Goal: Transaction & Acquisition: Purchase product/service

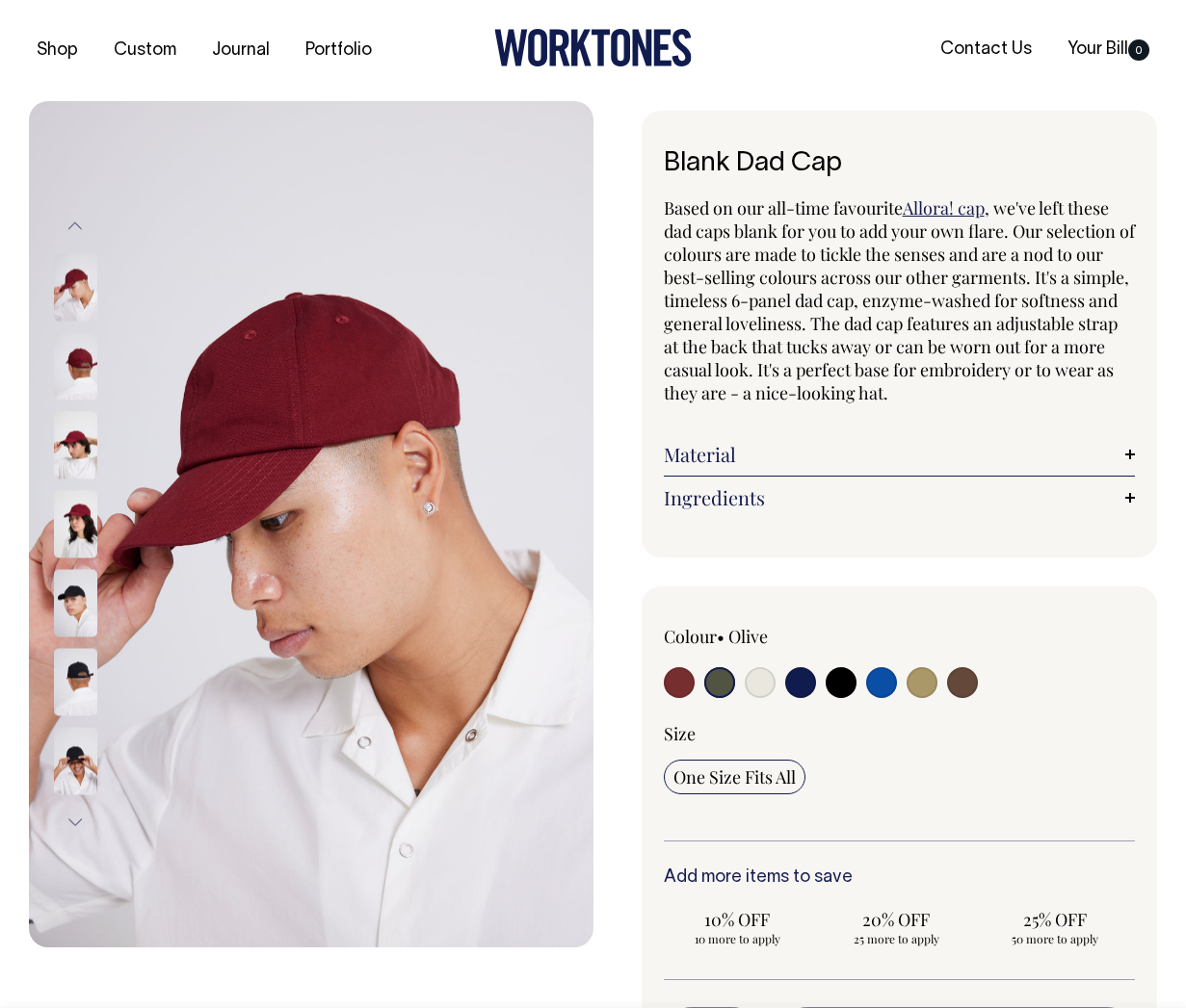
click at [723, 677] on input "radio" at bounding box center [720, 683] width 31 height 31
click at [717, 682] on input "radio" at bounding box center [720, 683] width 31 height 31
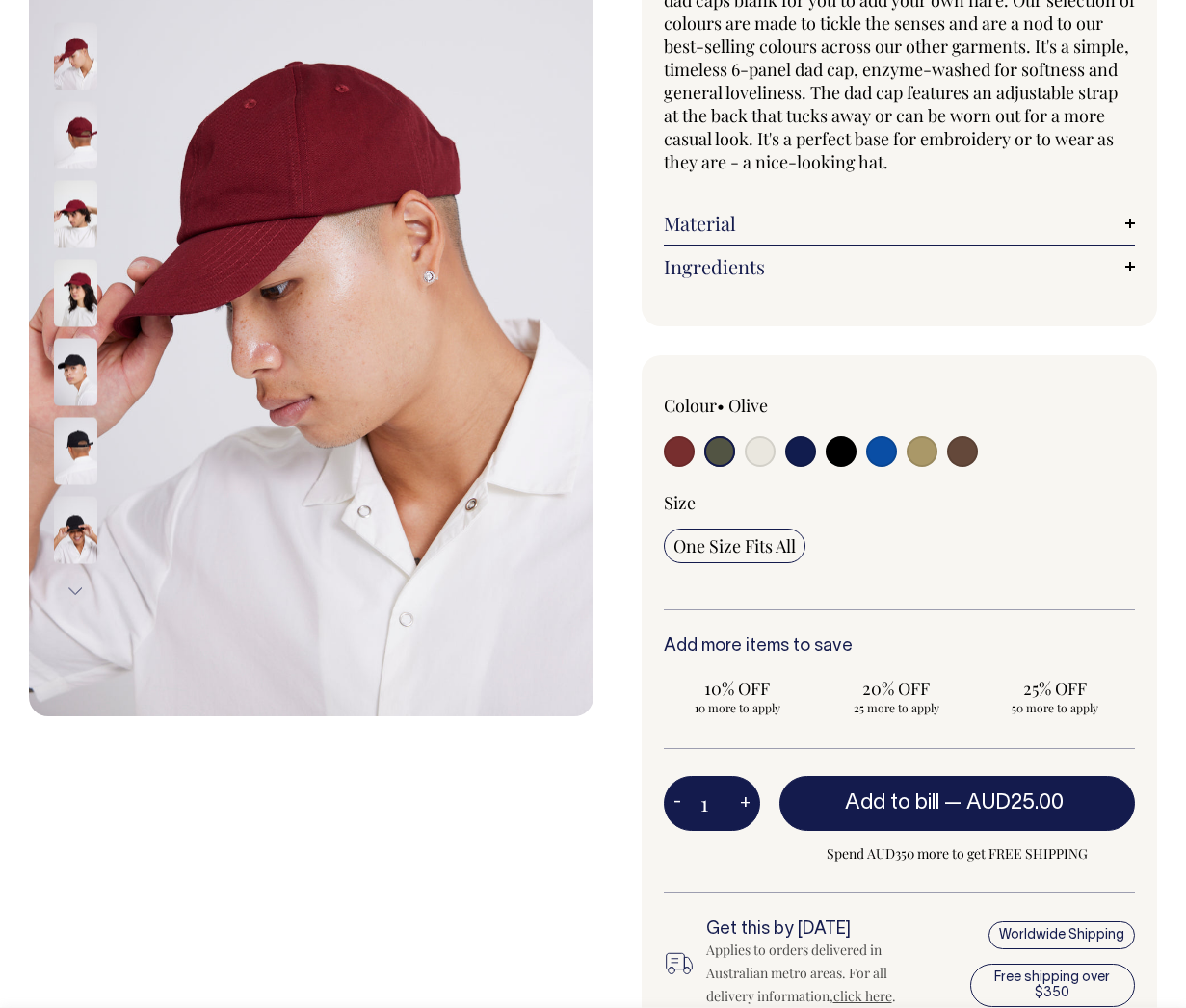
scroll to position [232, 0]
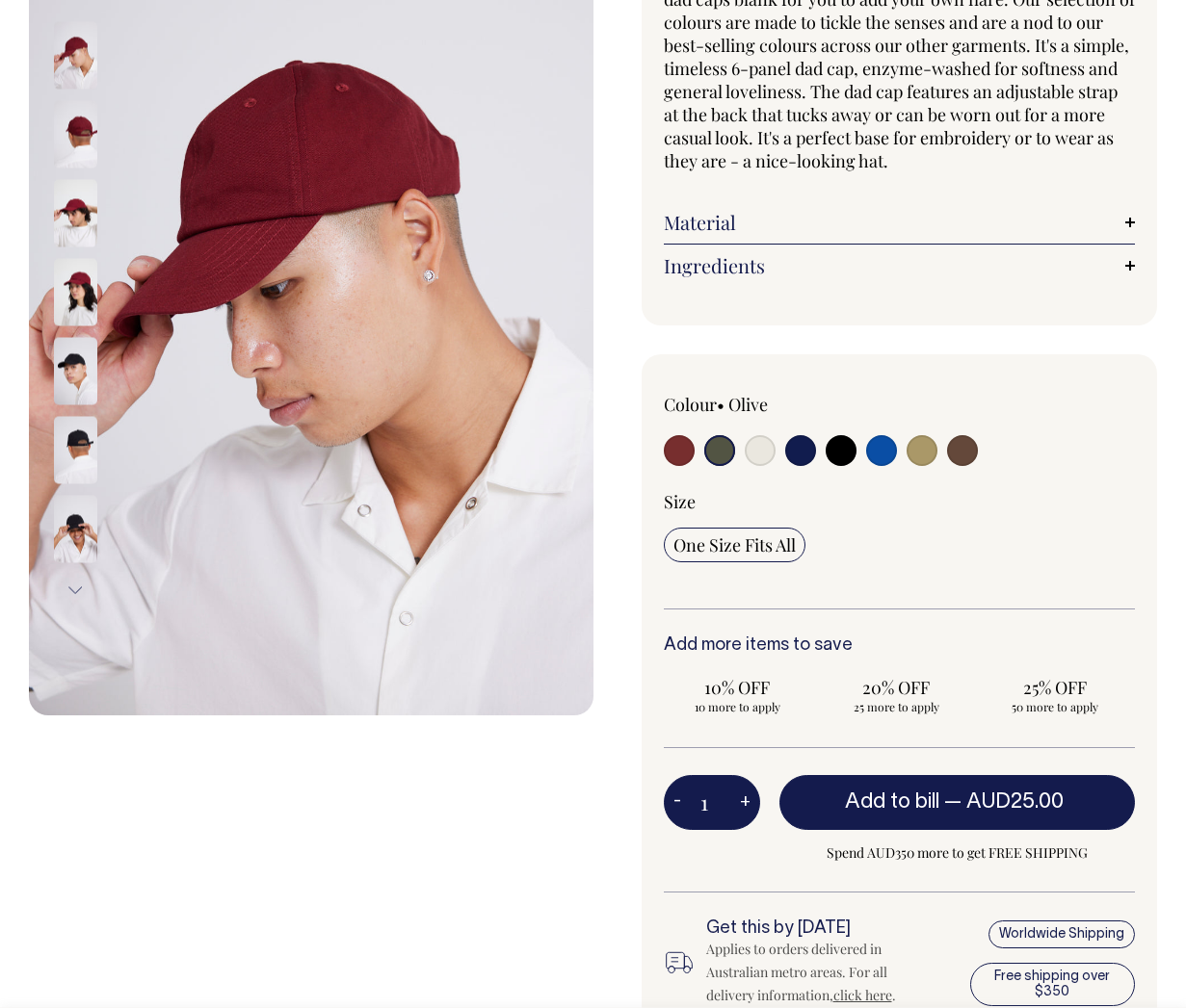
click at [715, 450] on input "radio" at bounding box center [720, 451] width 31 height 31
click at [685, 449] on input "radio" at bounding box center [680, 451] width 31 height 31
radio input "true"
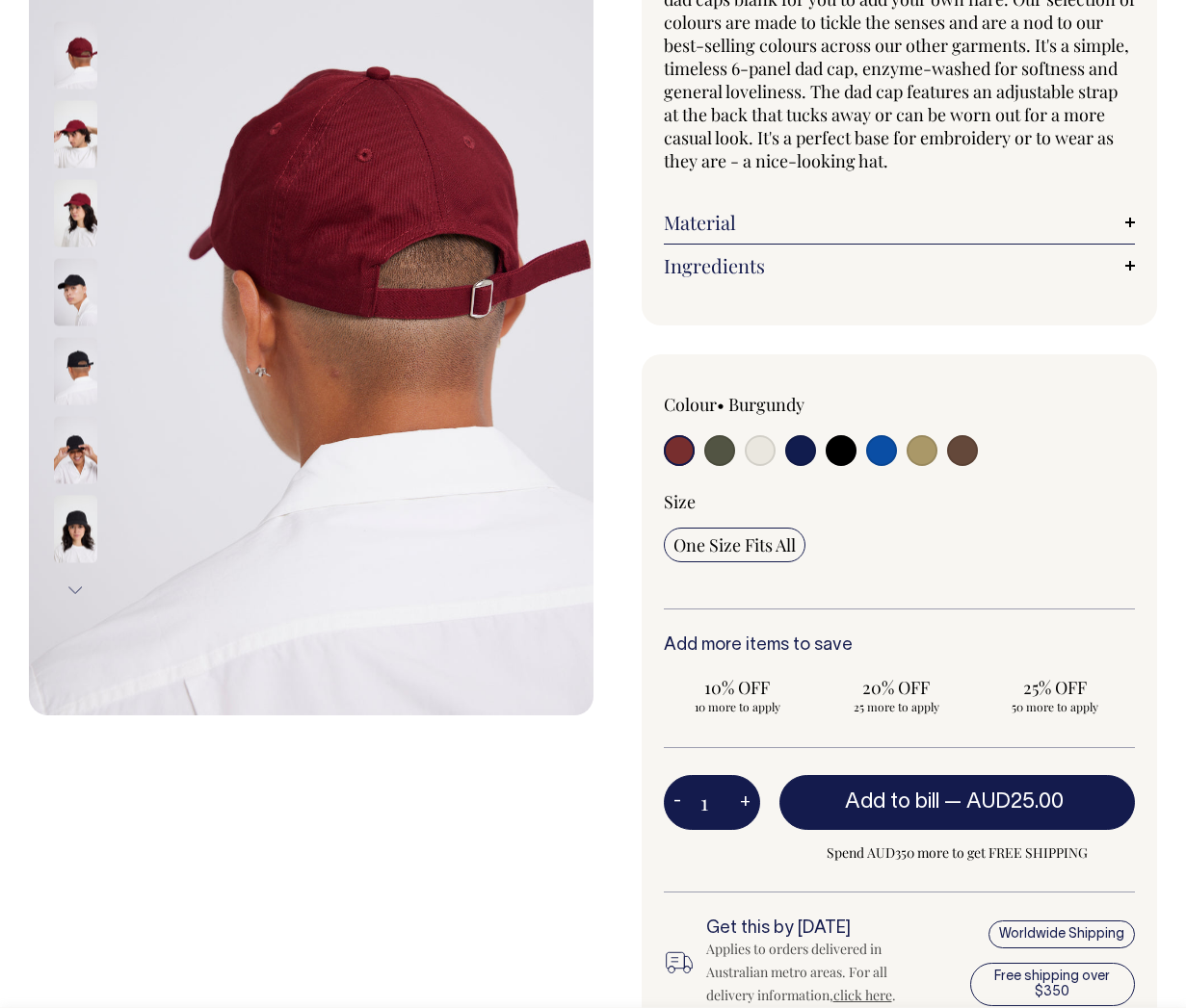
click at [723, 452] on input "radio" at bounding box center [720, 451] width 31 height 31
radio input "true"
select select "Olive"
